Goal: Task Accomplishment & Management: Manage account settings

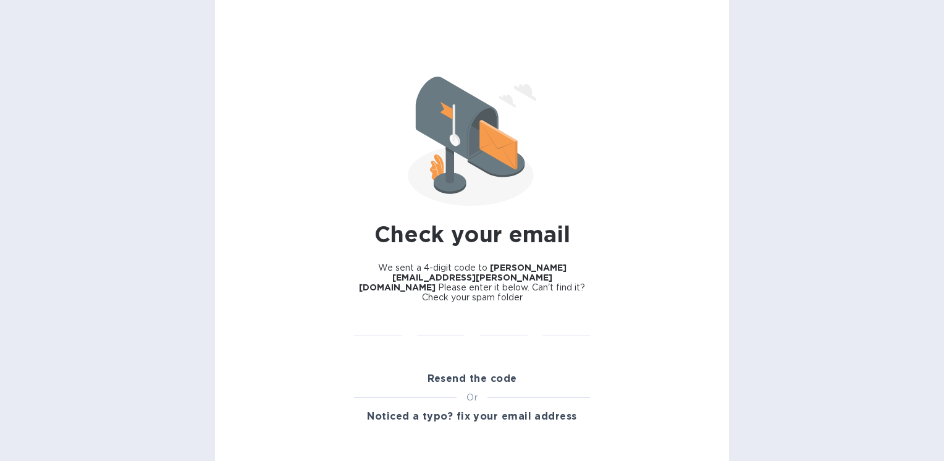
click at [413, 381] on div "Resend the code Or Noticed a typo? fix your email address" at bounding box center [472, 397] width 236 height 62
click at [388, 391] on div "Or" at bounding box center [472, 397] width 236 height 13
click at [425, 317] on input "text" at bounding box center [441, 326] width 48 height 19
click at [368, 321] on input "text" at bounding box center [378, 326] width 48 height 19
type input "6"
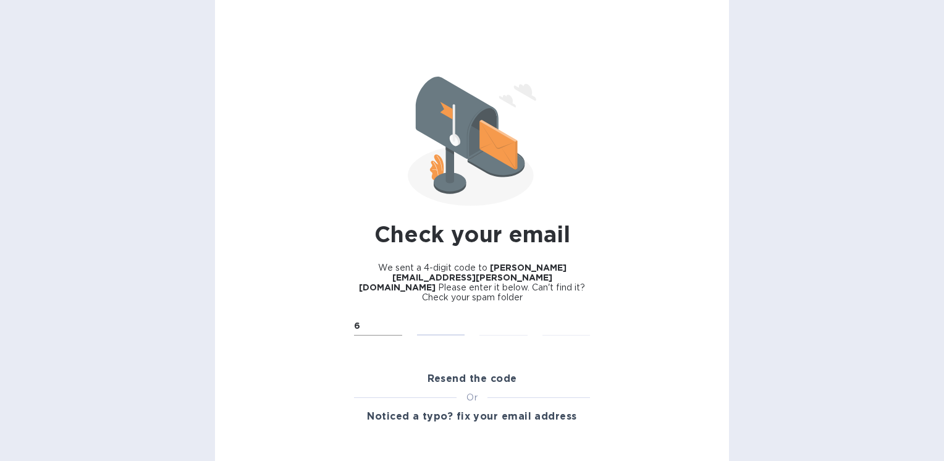
type input "2"
type input "7"
type input "5"
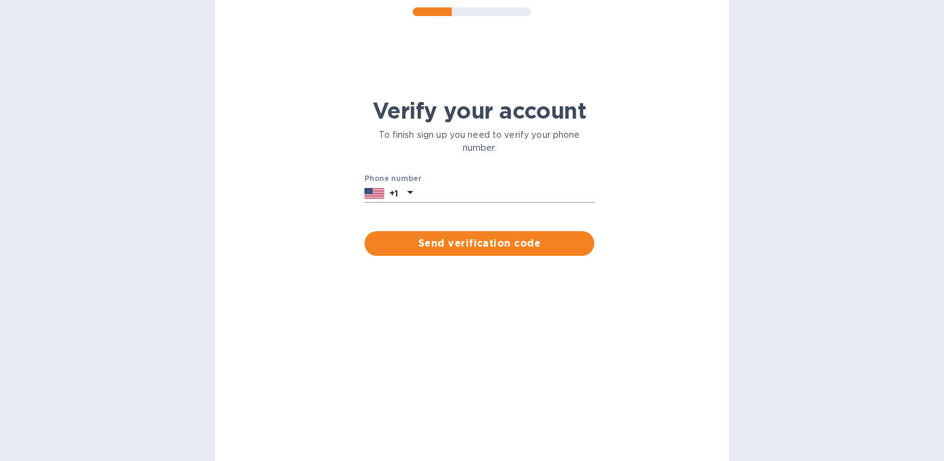
click at [484, 201] on input "text" at bounding box center [506, 193] width 177 height 19
type input "3056068044"
click at [495, 246] on span "Send verification code" at bounding box center [479, 243] width 210 height 15
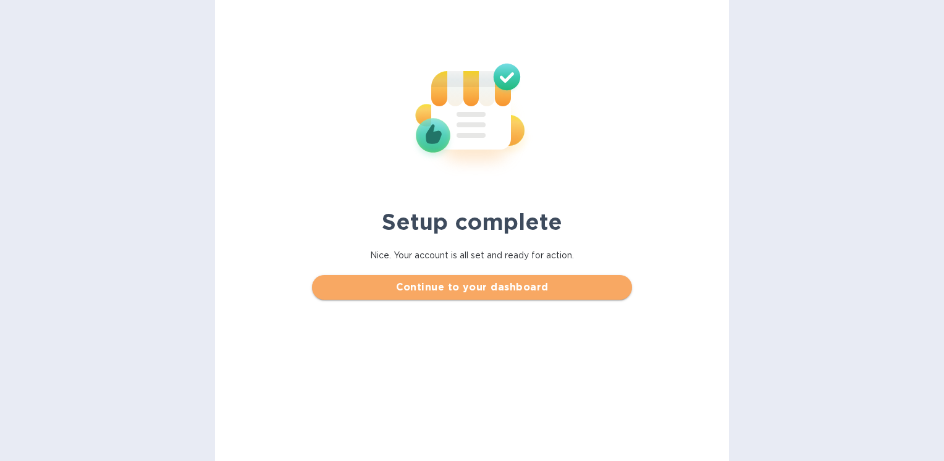
click at [503, 290] on span "Continue to your dashboard" at bounding box center [472, 287] width 300 height 15
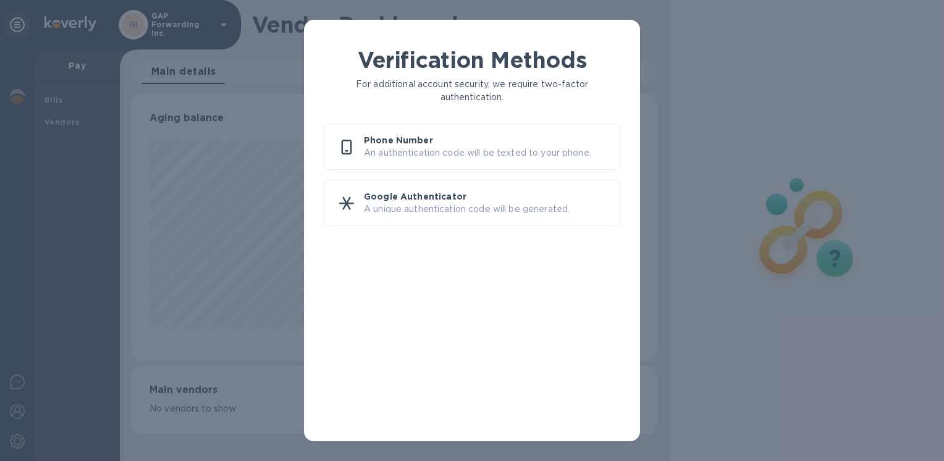
scroll to position [267, 526]
click at [456, 150] on p "An authentication code will be texted to your phone." at bounding box center [487, 152] width 246 height 13
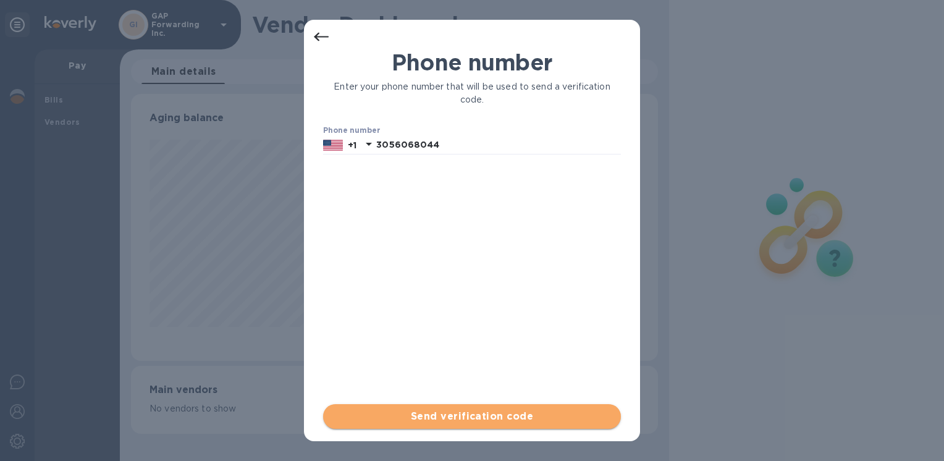
click at [499, 410] on span "Send verification code" at bounding box center [472, 416] width 278 height 15
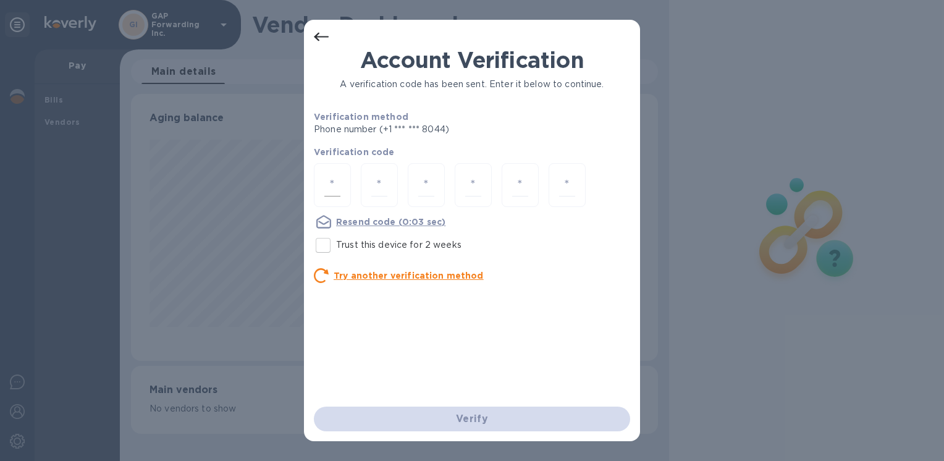
click at [341, 187] on div at bounding box center [332, 185] width 37 height 44
type input "3"
type input "9"
type input "5"
type input "9"
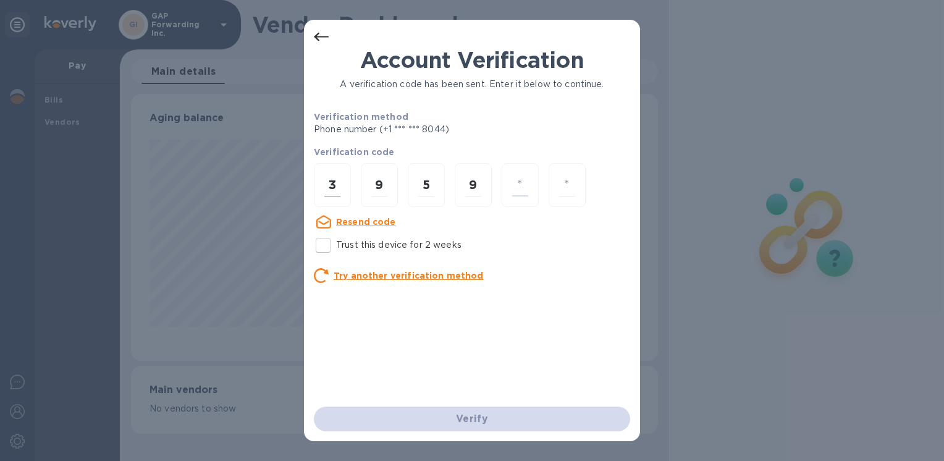
type input "3"
type input "8"
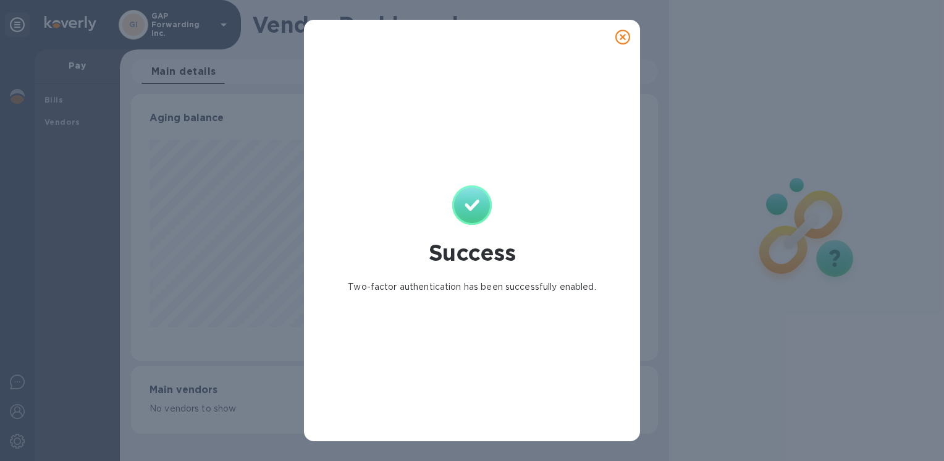
click at [625, 38] on icon at bounding box center [622, 37] width 15 height 15
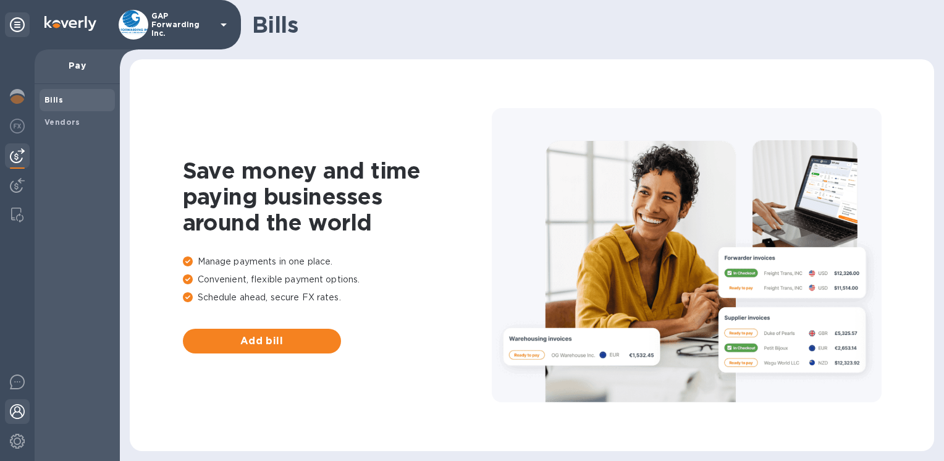
click at [24, 413] on img at bounding box center [17, 411] width 15 height 15
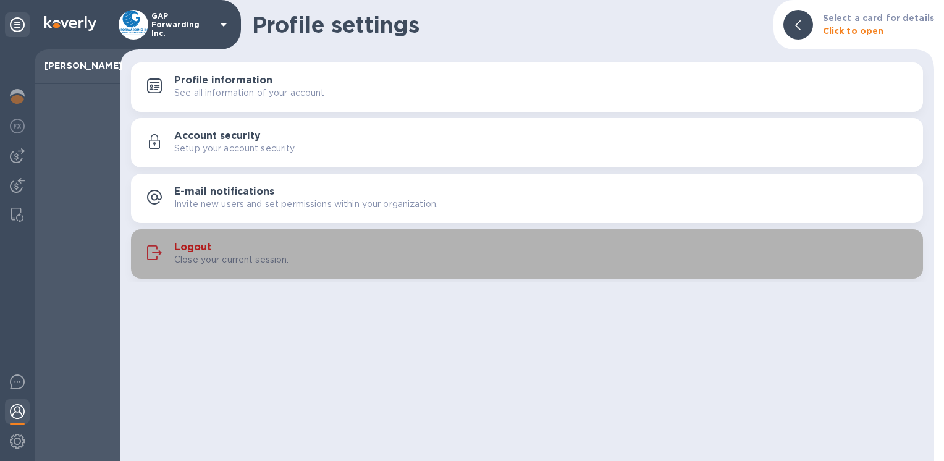
click at [191, 248] on h3 "Logout" at bounding box center [192, 248] width 37 height 12
